Goal: Task Accomplishment & Management: Complete application form

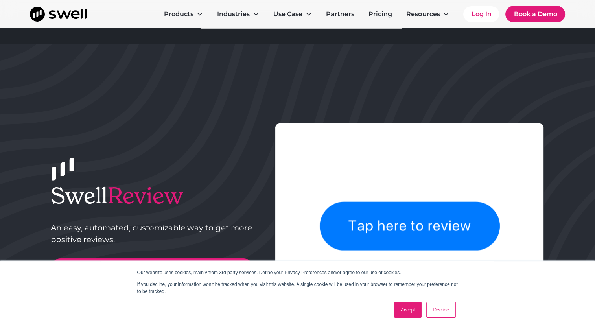
click at [408, 309] on link "Accept" at bounding box center [408, 310] width 28 height 16
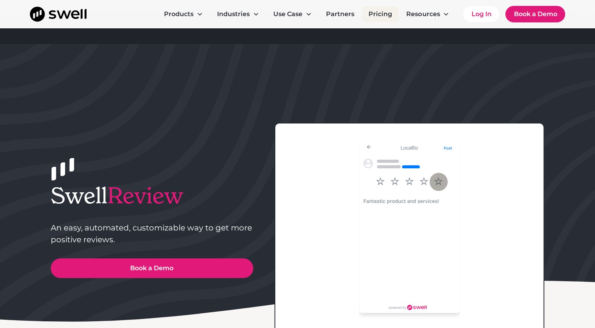
click at [377, 15] on link "Pricing" at bounding box center [380, 14] width 36 height 16
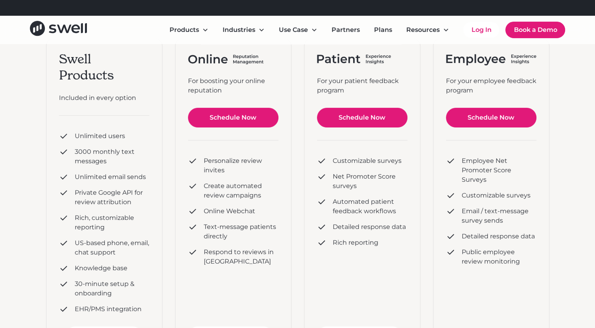
scroll to position [141, 0]
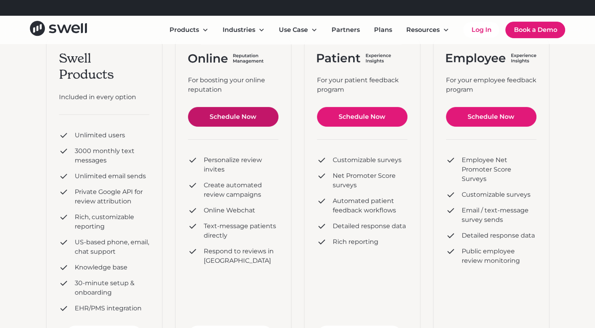
click at [256, 118] on link "Schedule Now" at bounding box center [233, 117] width 90 height 20
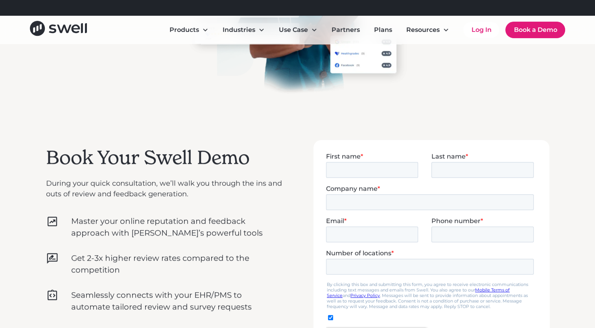
scroll to position [152, 0]
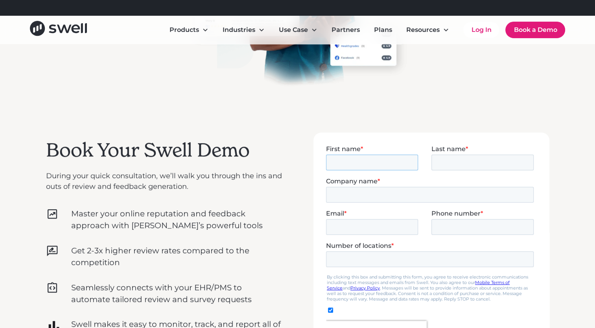
click at [358, 162] on input "First name *" at bounding box center [372, 162] width 92 height 16
type input "[PERSON_NAME]"
type input "Son Shine Pediatric Dentistry"
type input "[EMAIL_ADDRESS][DOMAIN_NAME]"
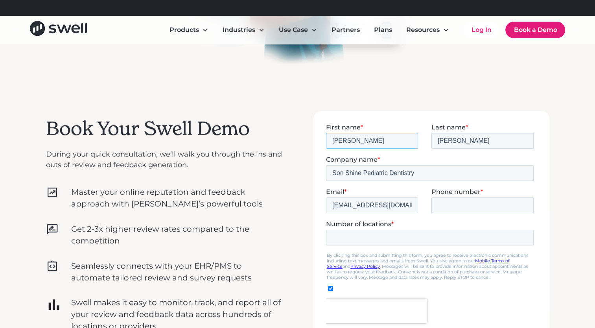
scroll to position [174, 0]
click at [462, 205] on input "Phone number *" at bounding box center [482, 205] width 102 height 16
type input "607"
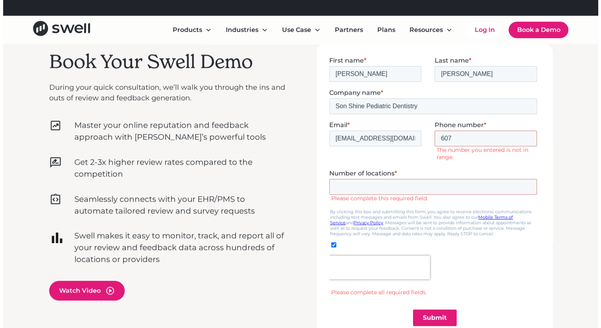
scroll to position [241, 0]
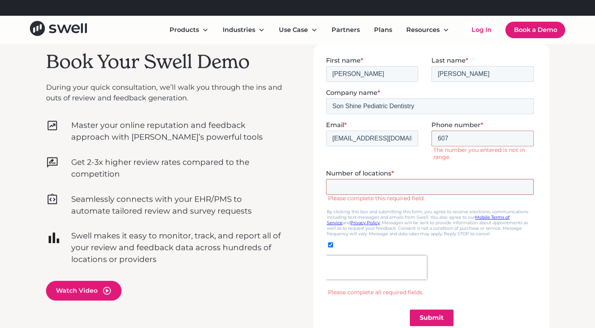
click at [383, 179] on input "Number of locations *" at bounding box center [430, 187] width 208 height 16
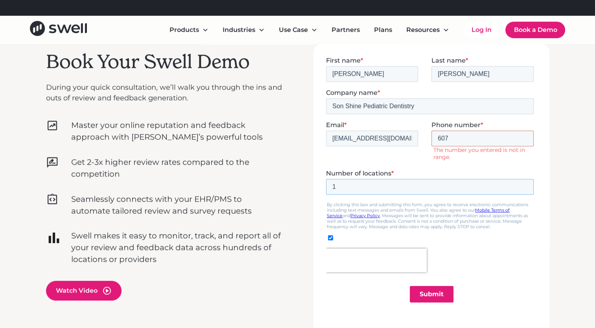
type input "1"
click at [264, 295] on link "Watch Video" at bounding box center [164, 291] width 236 height 20
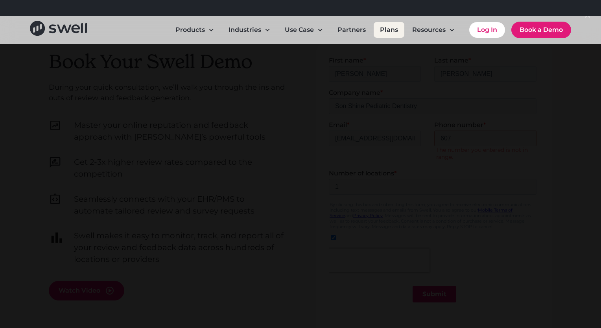
click at [384, 32] on link "Plans" at bounding box center [389, 30] width 31 height 16
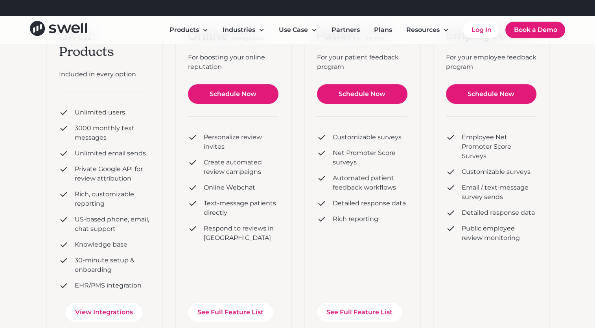
scroll to position [162, 0]
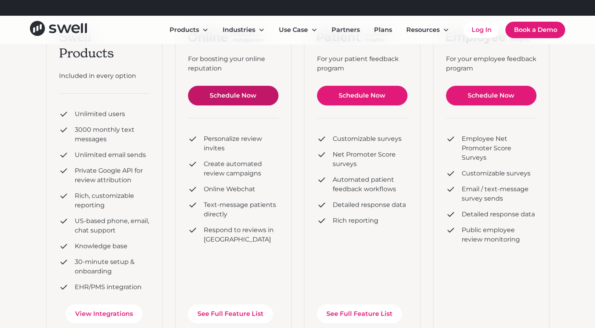
click at [245, 103] on link "Schedule Now" at bounding box center [233, 96] width 90 height 20
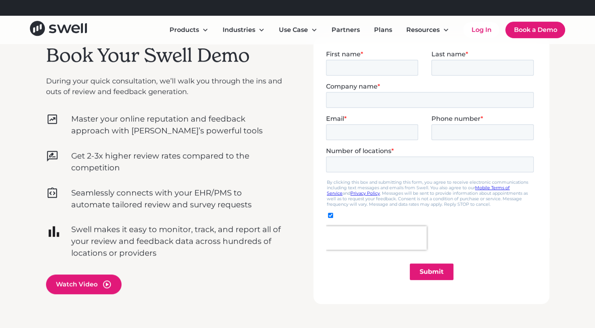
scroll to position [179, 0]
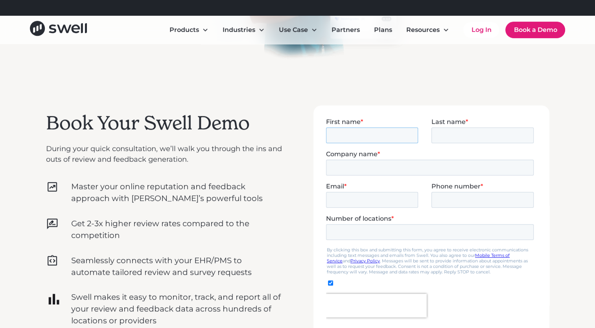
click at [384, 139] on input "First name *" at bounding box center [372, 135] width 92 height 16
type input "[PERSON_NAME]"
type input "Son Shine Pediatric Dentistry"
type input "[EMAIL_ADDRESS][DOMAIN_NAME]"
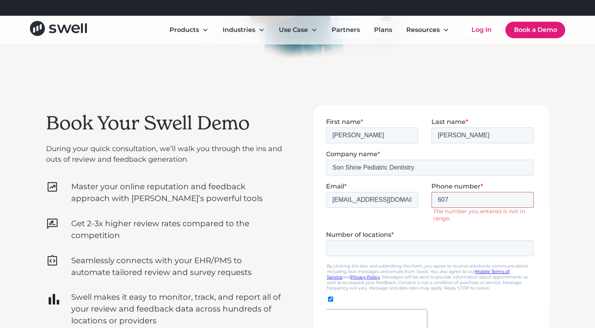
click at [467, 196] on input "607" at bounding box center [482, 200] width 102 height 16
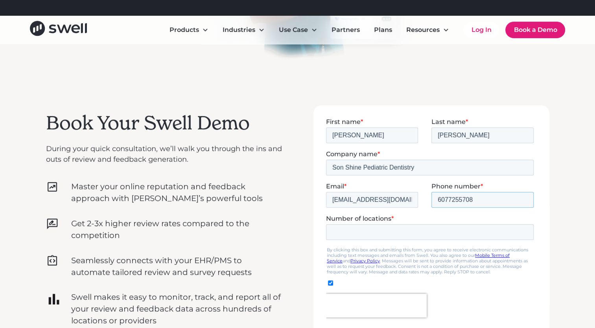
type input "6077255708"
click at [549, 173] on div at bounding box center [431, 246] width 236 height 282
click at [386, 238] on input "Number of locations *" at bounding box center [430, 232] width 208 height 16
type input "1"
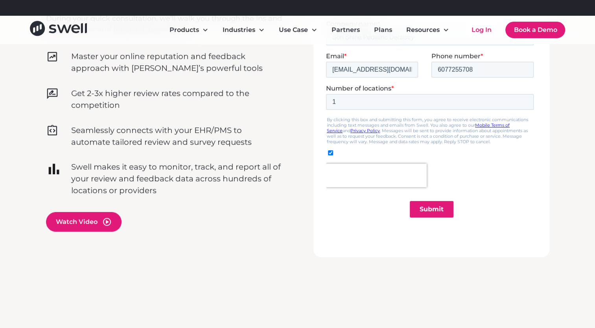
scroll to position [310, 0]
click at [444, 205] on input "Submit" at bounding box center [431, 209] width 44 height 17
